Goal: Information Seeking & Learning: Learn about a topic

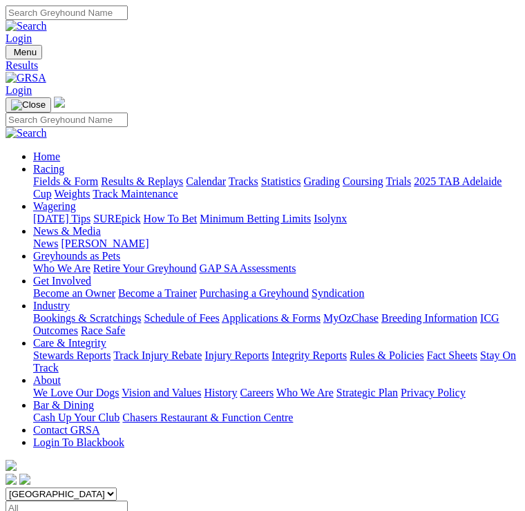
click at [11, 55] on img "Toggle navigation" at bounding box center [11, 55] width 0 height 0
click at [98, 183] on link "Fields & Form" at bounding box center [65, 182] width 65 height 12
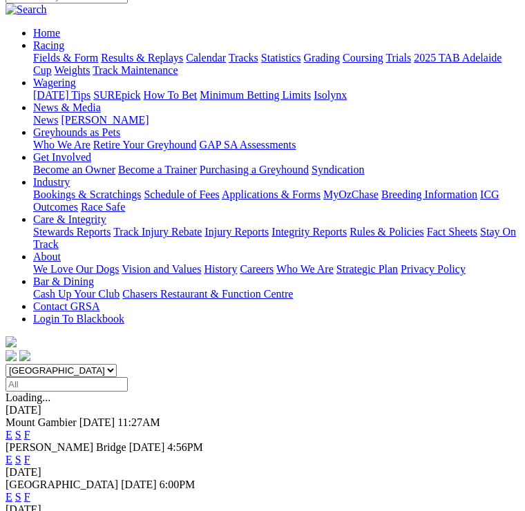
scroll to position [122, 0]
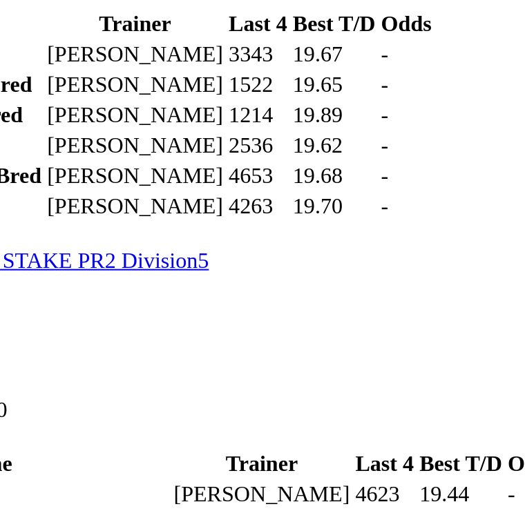
scroll to position [1951, 0]
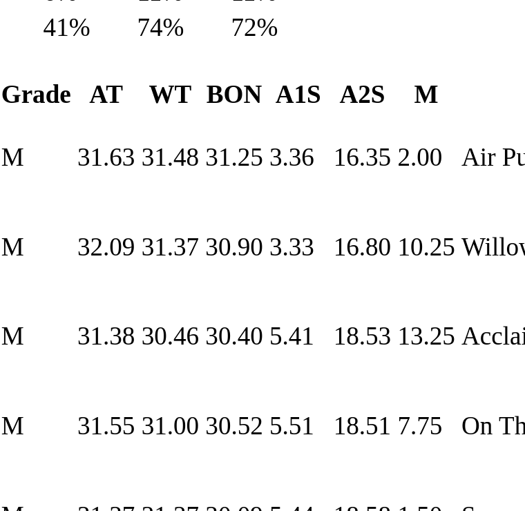
scroll to position [1018, 0]
